Goal: Task Accomplishment & Management: Manage account settings

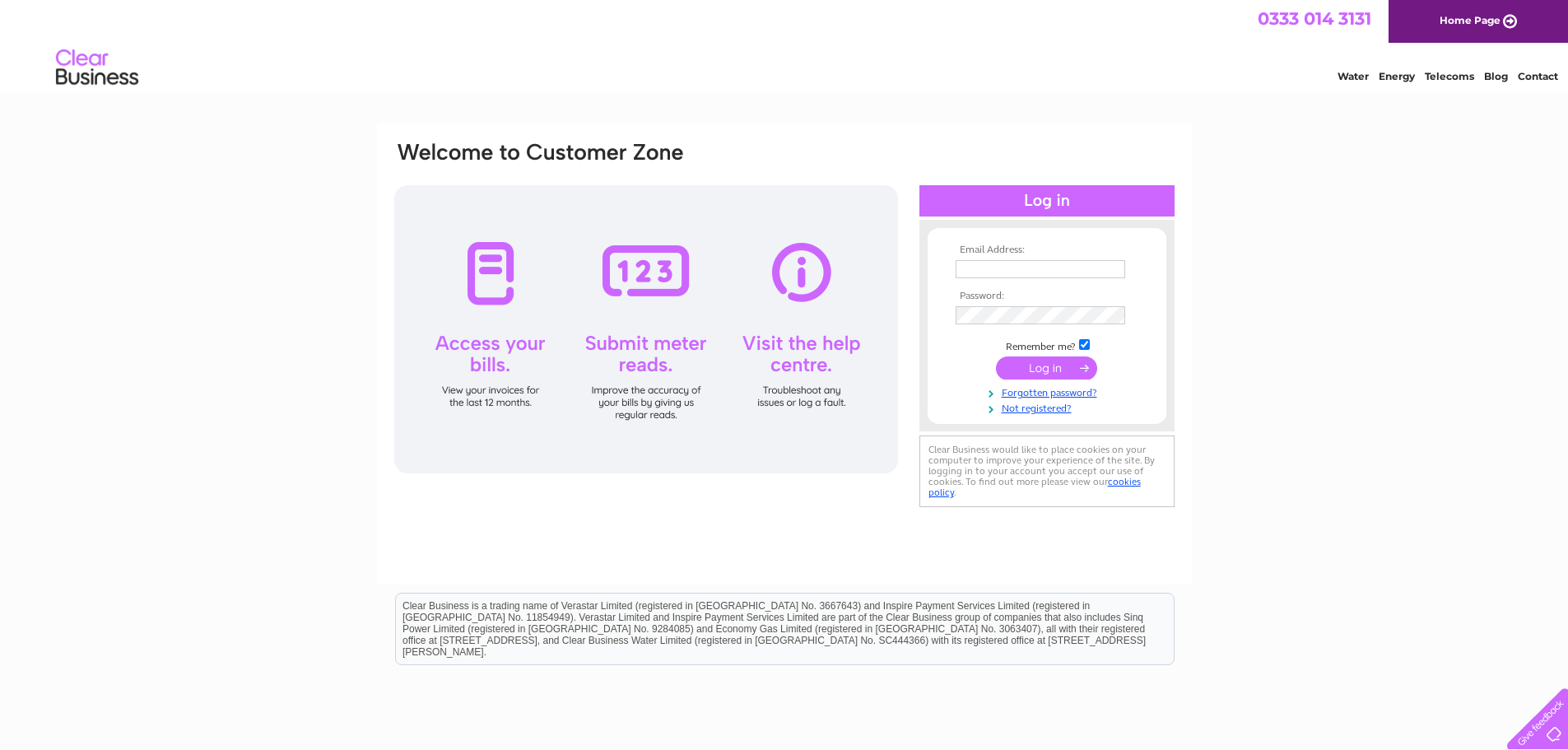
click at [1354, 352] on div "Email Address: Password:" at bounding box center [784, 494] width 1568 height 742
click at [1048, 273] on input "text" at bounding box center [1040, 269] width 169 height 18
click at [1061, 264] on input "text" at bounding box center [1041, 270] width 171 height 20
click at [1055, 268] on input "text" at bounding box center [1041, 270] width 171 height 20
click at [1339, 382] on div "Email Address: accounts@ Password:" at bounding box center [784, 494] width 1568 height 742
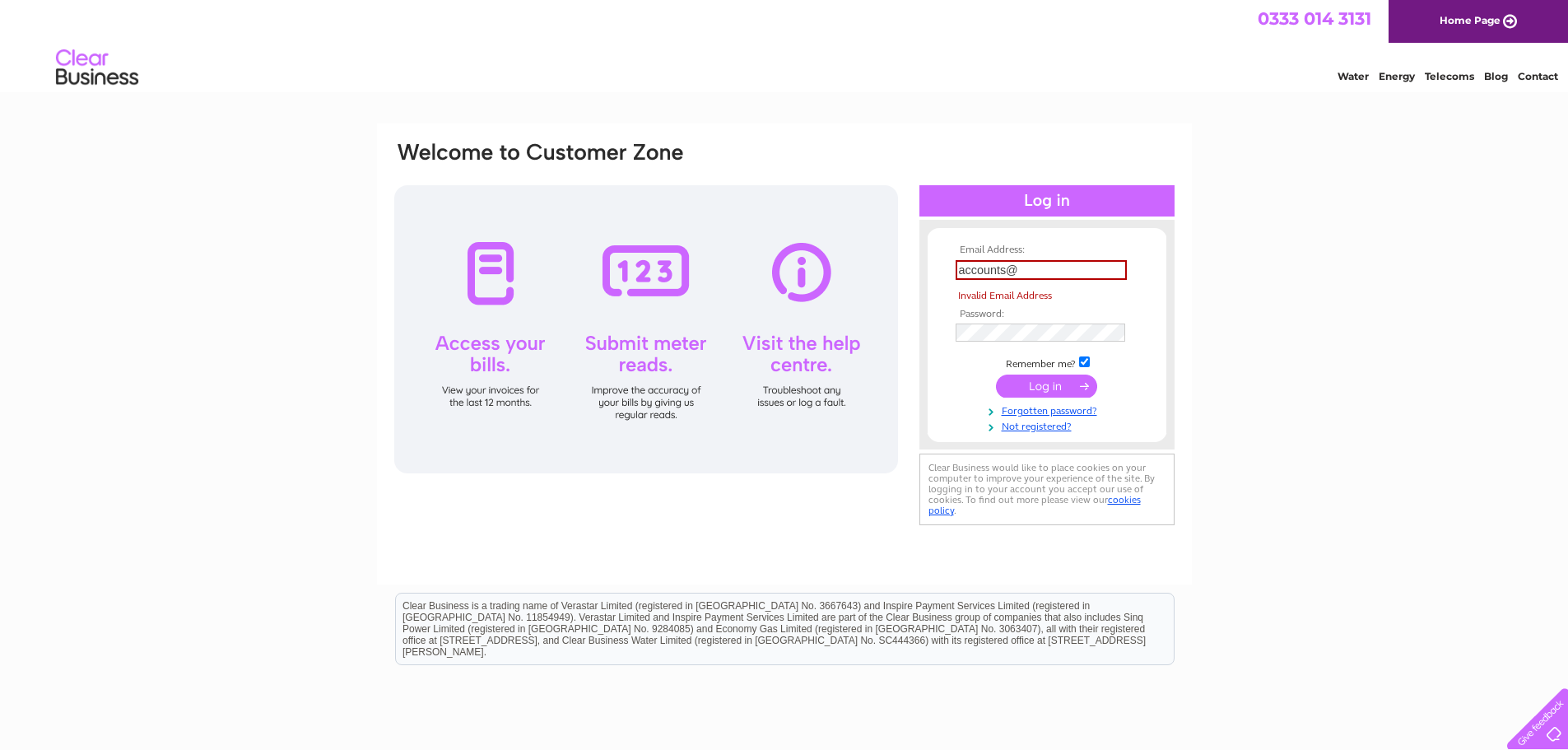
click at [1352, 378] on div "Email Address: accounts@ Invalid Email Address Password:" at bounding box center [784, 494] width 1568 height 742
click at [1039, 273] on input "accounts@" at bounding box center [1041, 270] width 171 height 20
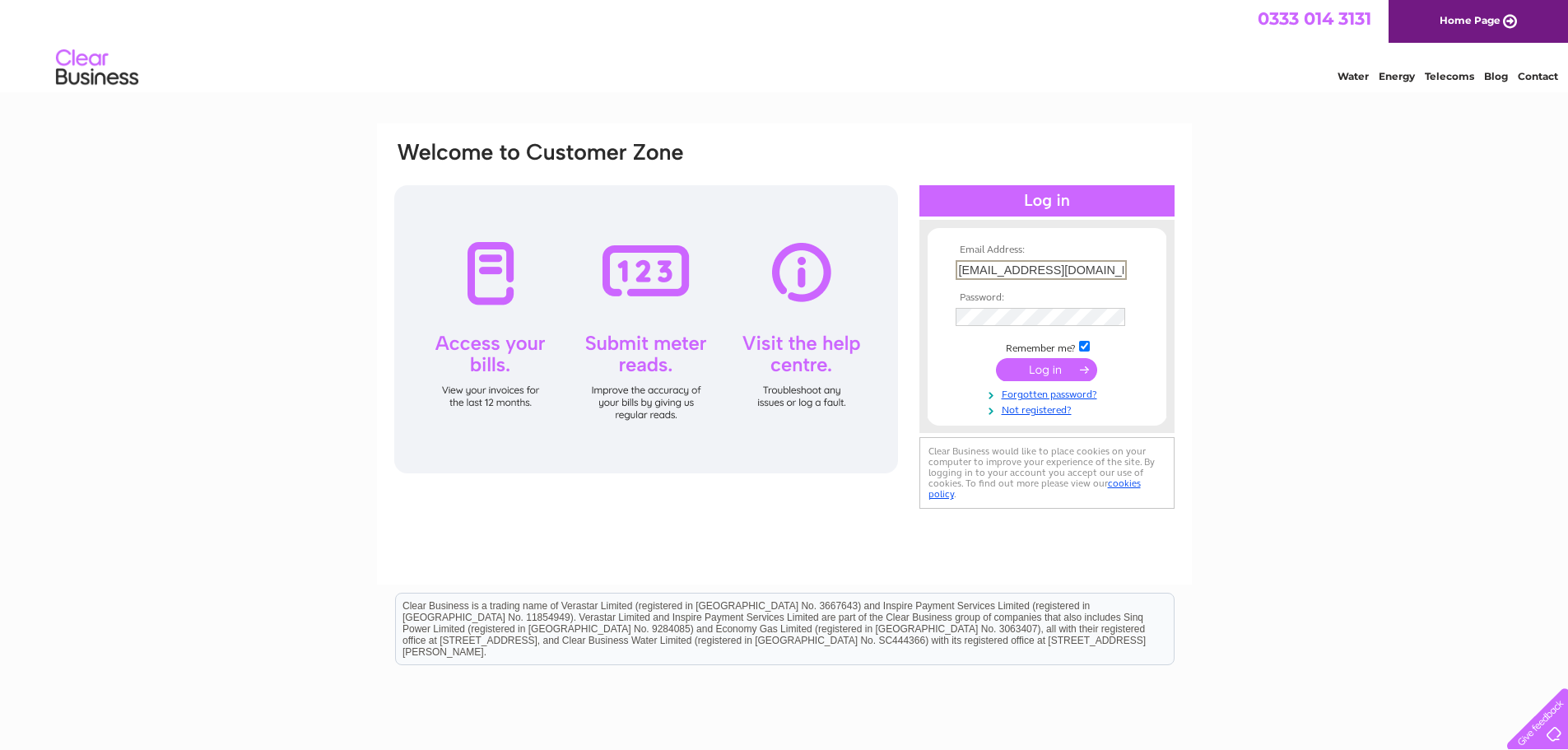
type input "accounts@dprretail.co.uk"
click at [996, 358] on input "submit" at bounding box center [1046, 370] width 102 height 23
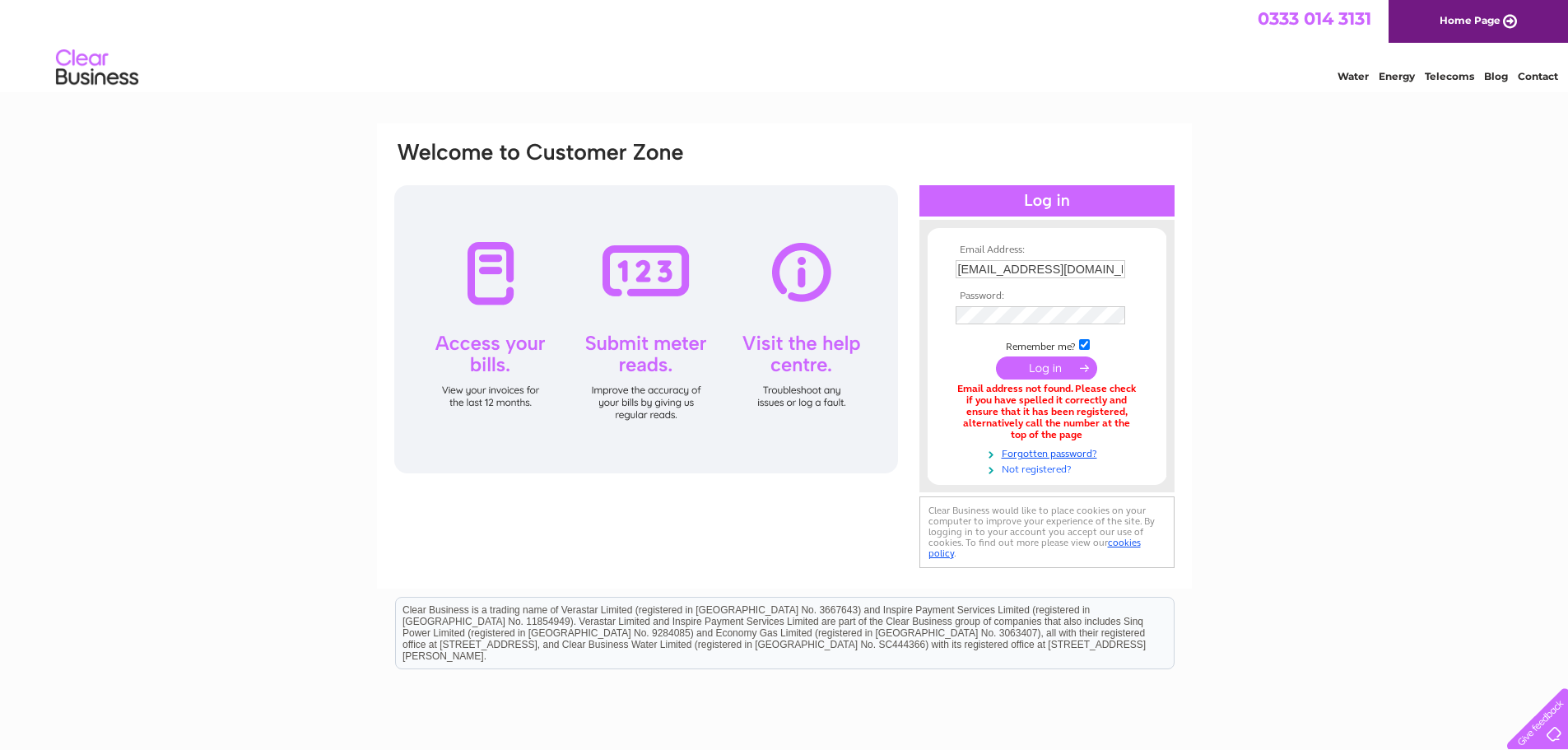
click at [1020, 473] on link "Not registered?" at bounding box center [1049, 468] width 187 height 16
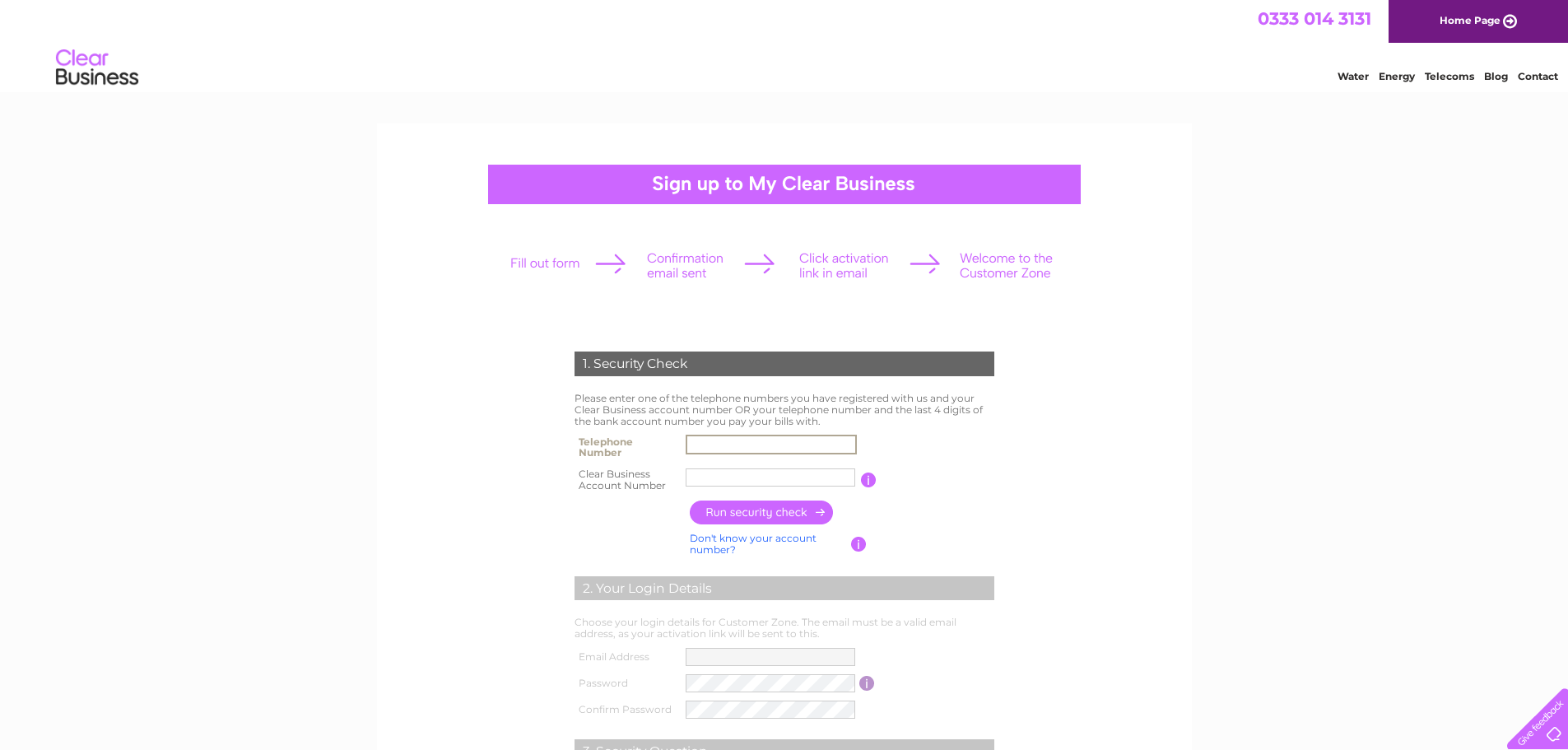
click at [707, 444] on input "text" at bounding box center [771, 445] width 171 height 20
type input "01772796244"
click at [750, 479] on input "text" at bounding box center [770, 478] width 169 height 18
paste input "30322565"
type input "30322565"
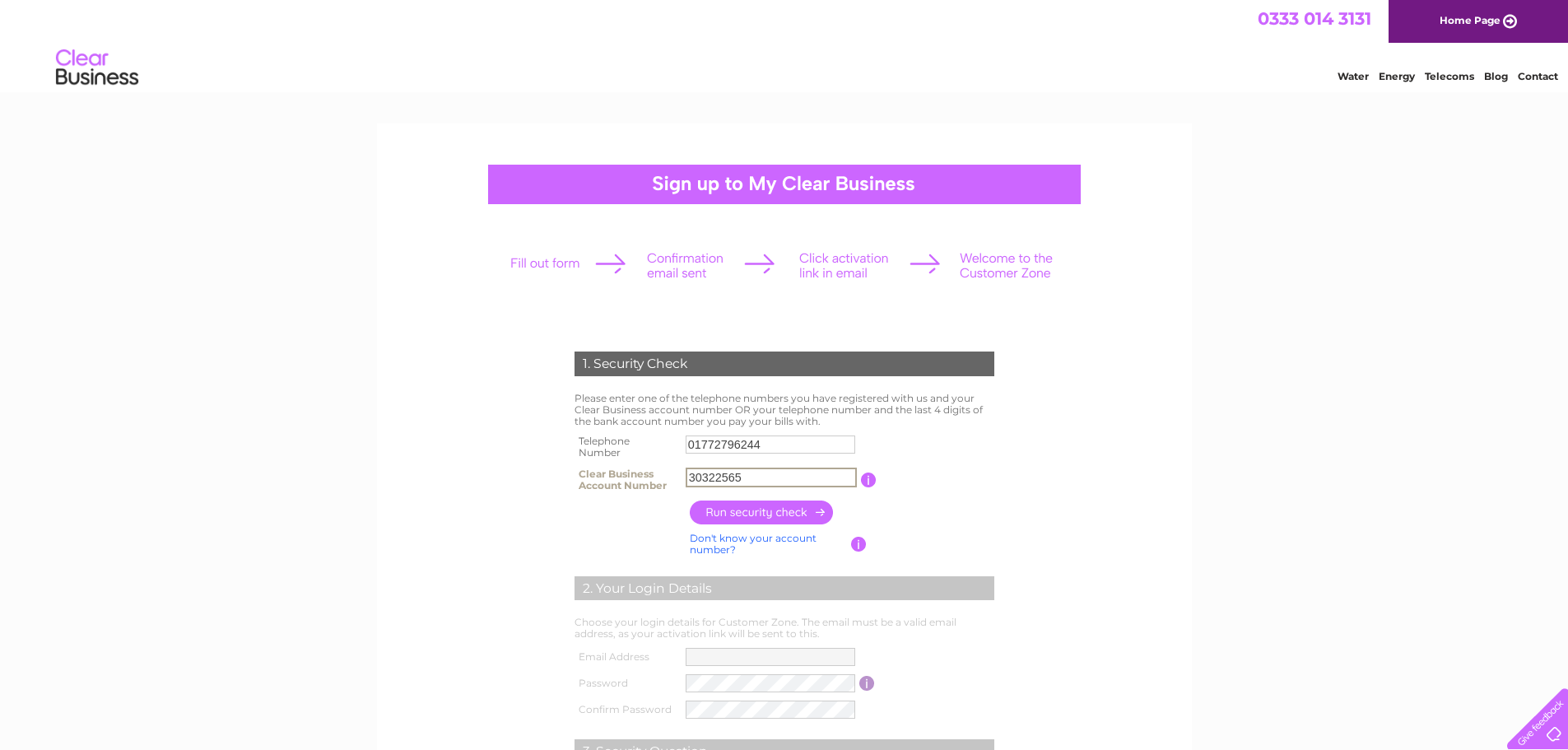
click at [784, 510] on input "button" at bounding box center [762, 512] width 145 height 24
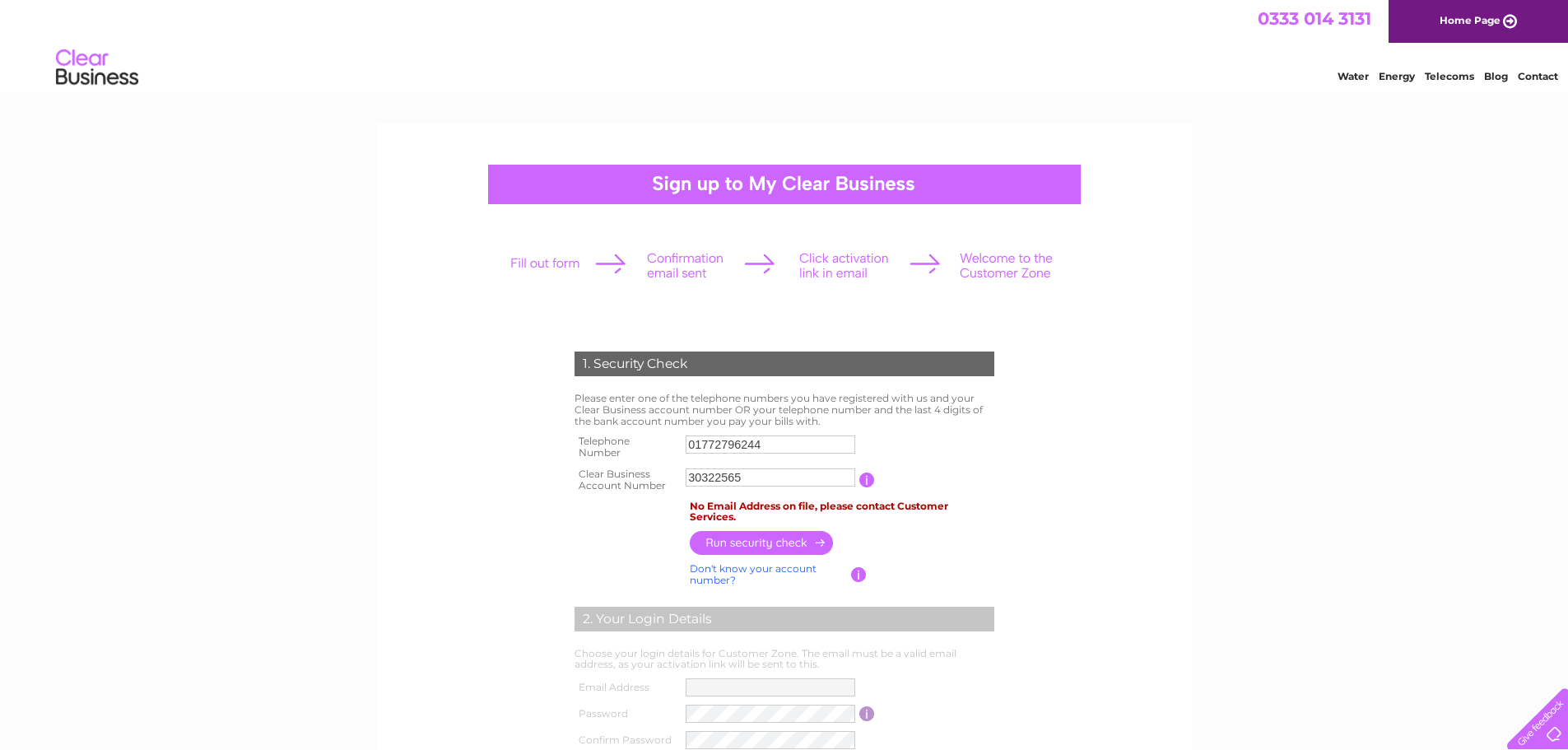
click at [1482, 28] on link "Home Page" at bounding box center [1477, 21] width 179 height 42
